Goal: Information Seeking & Learning: Learn about a topic

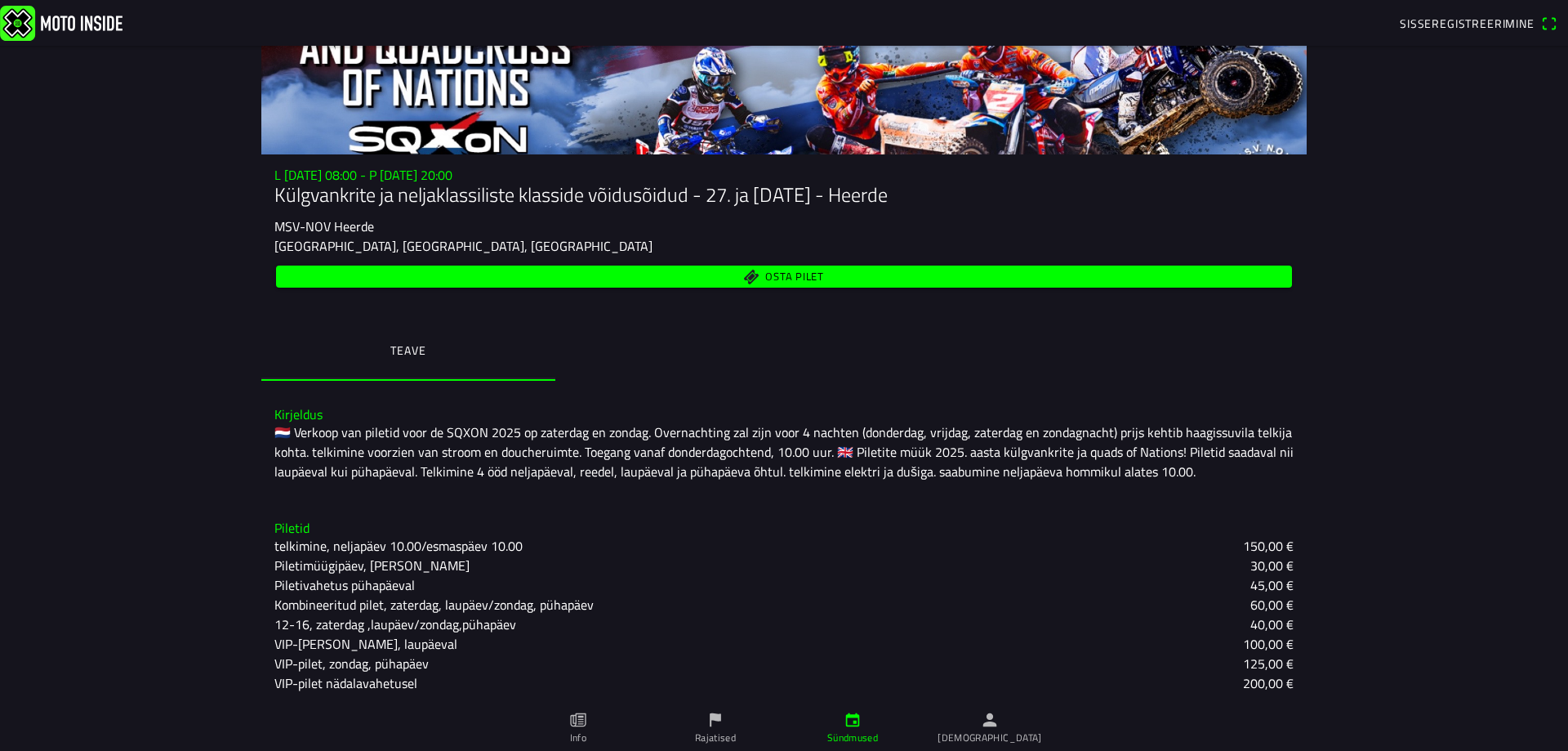
scroll to position [118, 0]
click at [569, 722] on link "Info" at bounding box center [579, 728] width 138 height 46
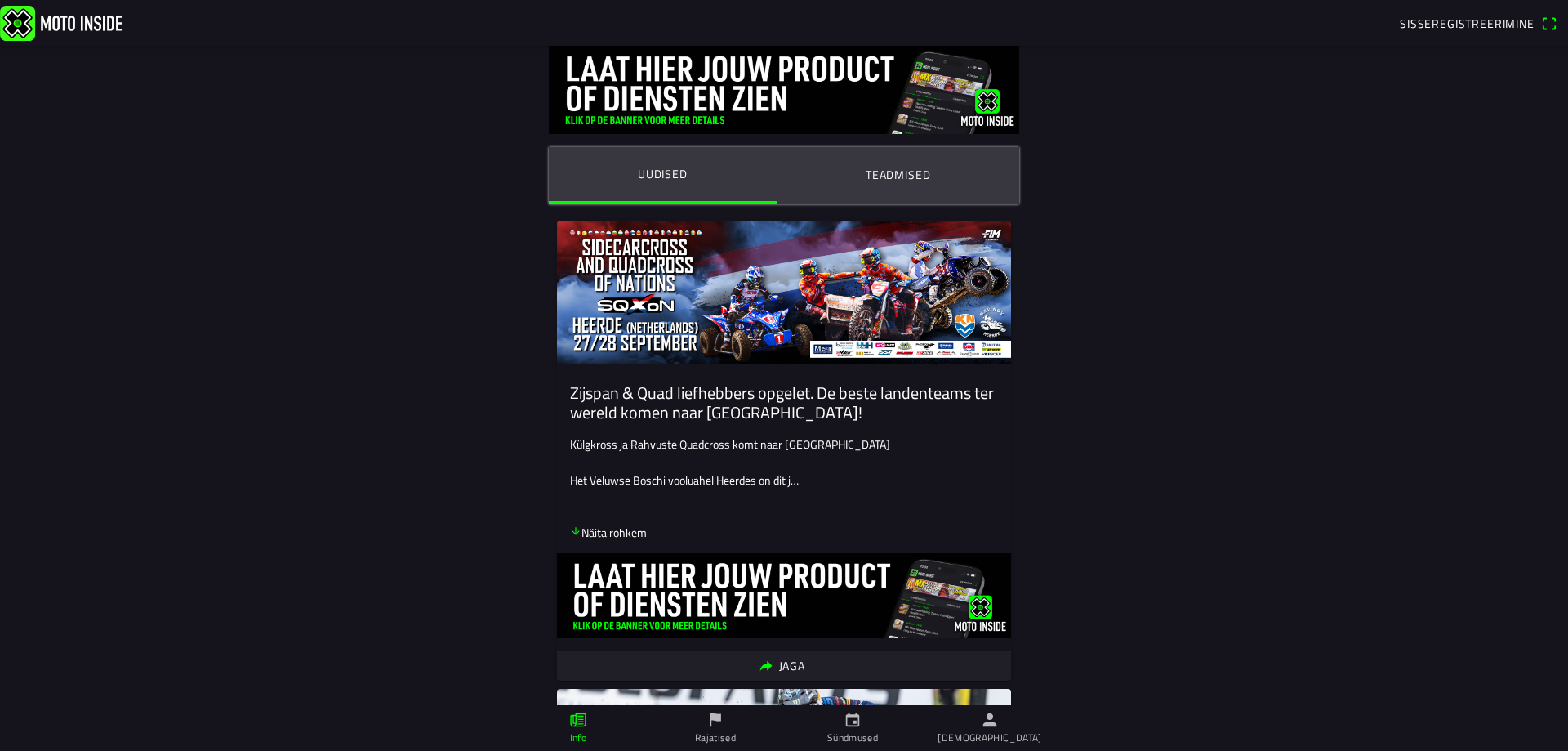
click at [572, 533] on icon "allanool" at bounding box center [575, 530] width 7 height 7
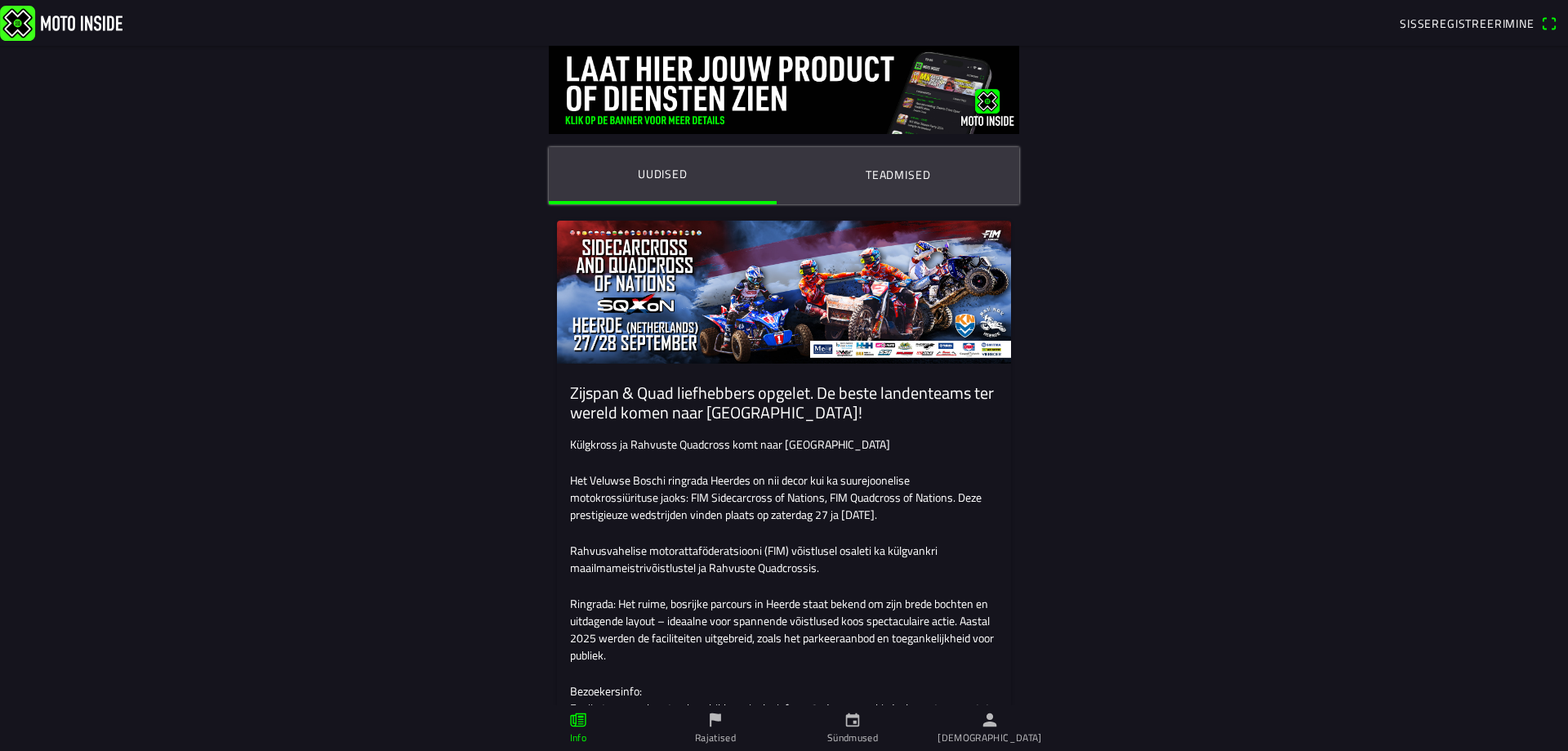
click at [878, 171] on font "Teadmised" at bounding box center [899, 174] width 66 height 17
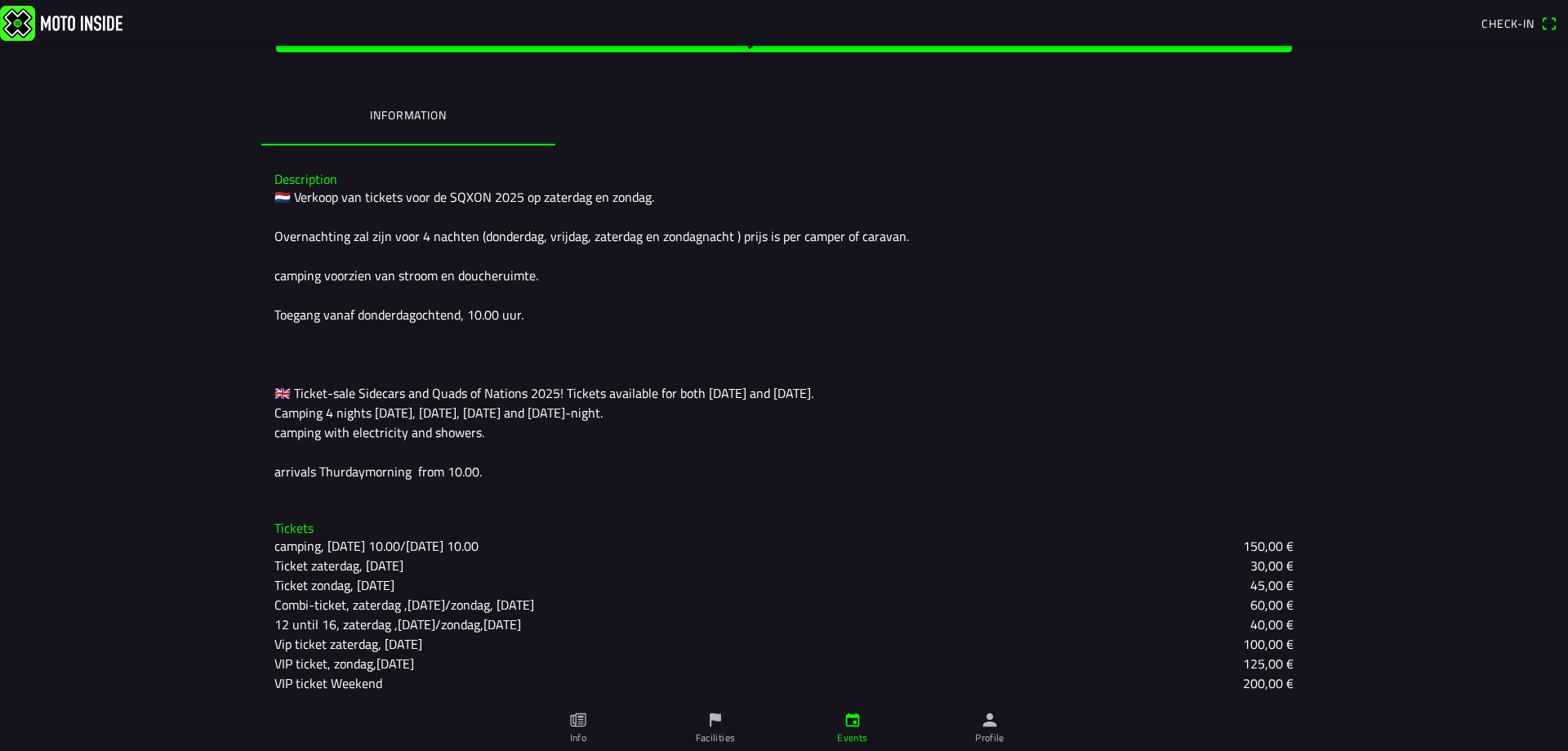
scroll to position [353, 0]
